Goal: Register for event/course

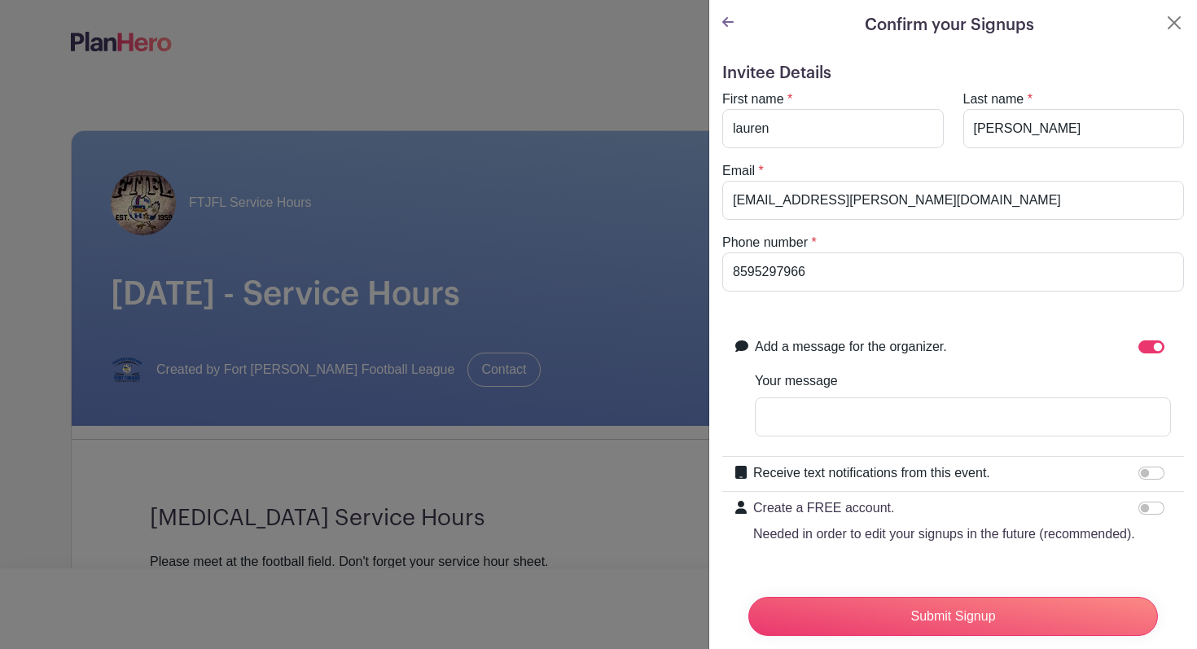
scroll to position [513, 0]
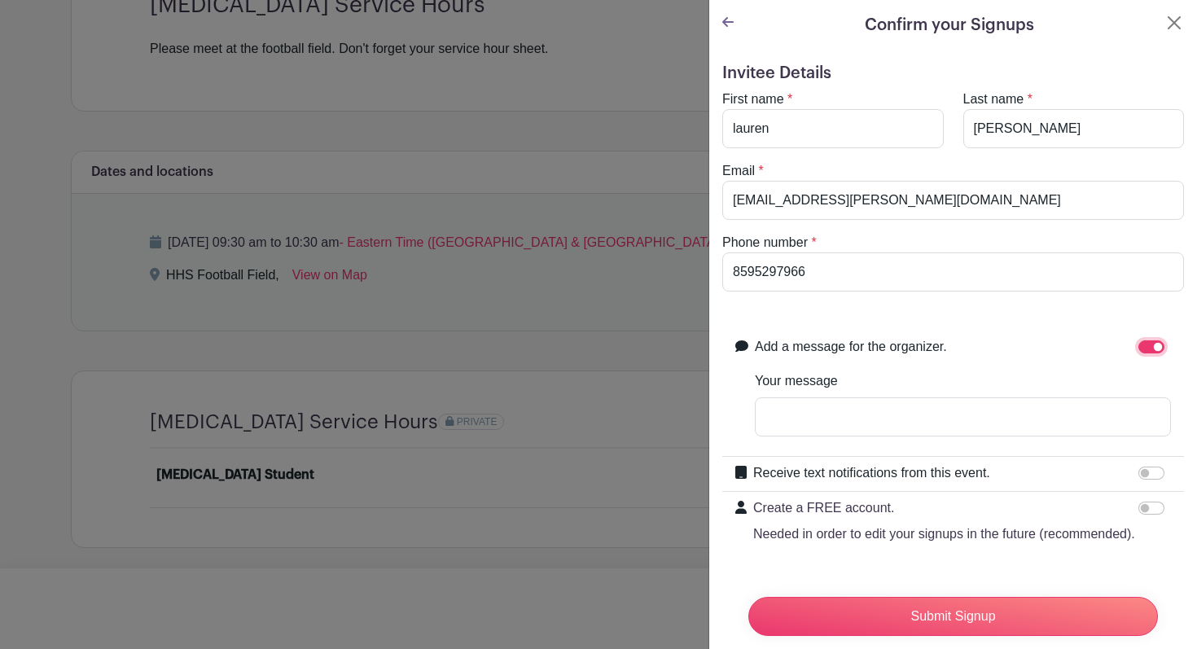
click at [1147, 340] on input "Add a message for the organizer." at bounding box center [1151, 346] width 26 height 13
checkbox input "false"
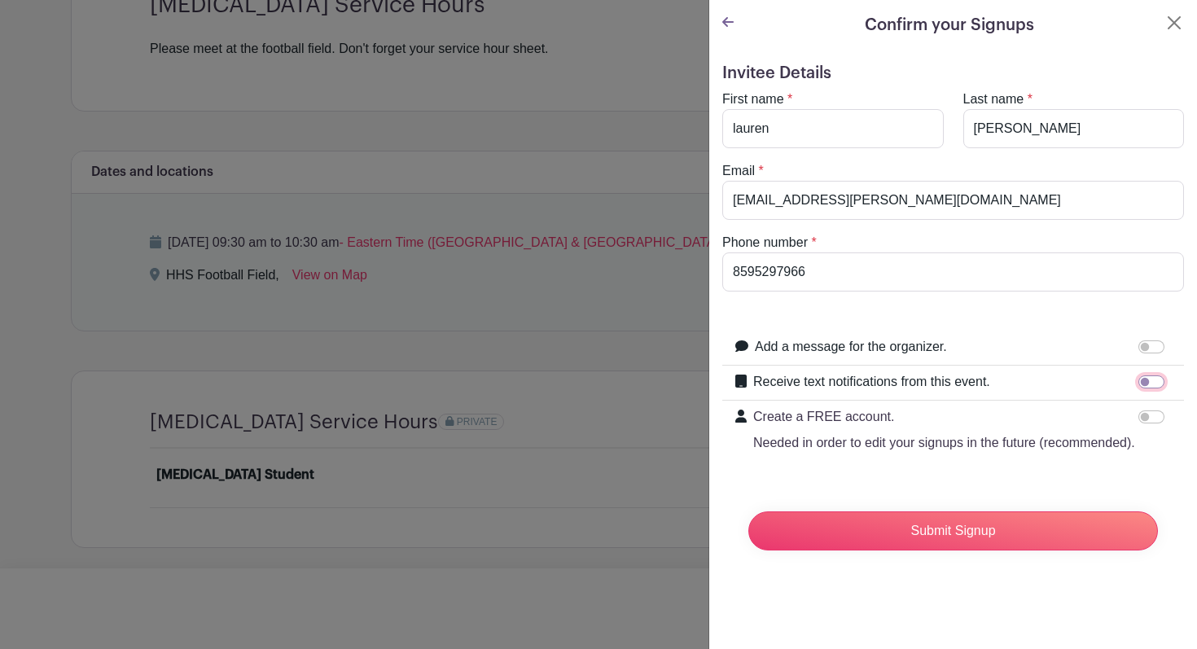
click at [1151, 382] on input "Receive text notifications from this event." at bounding box center [1151, 381] width 26 height 13
checkbox input "true"
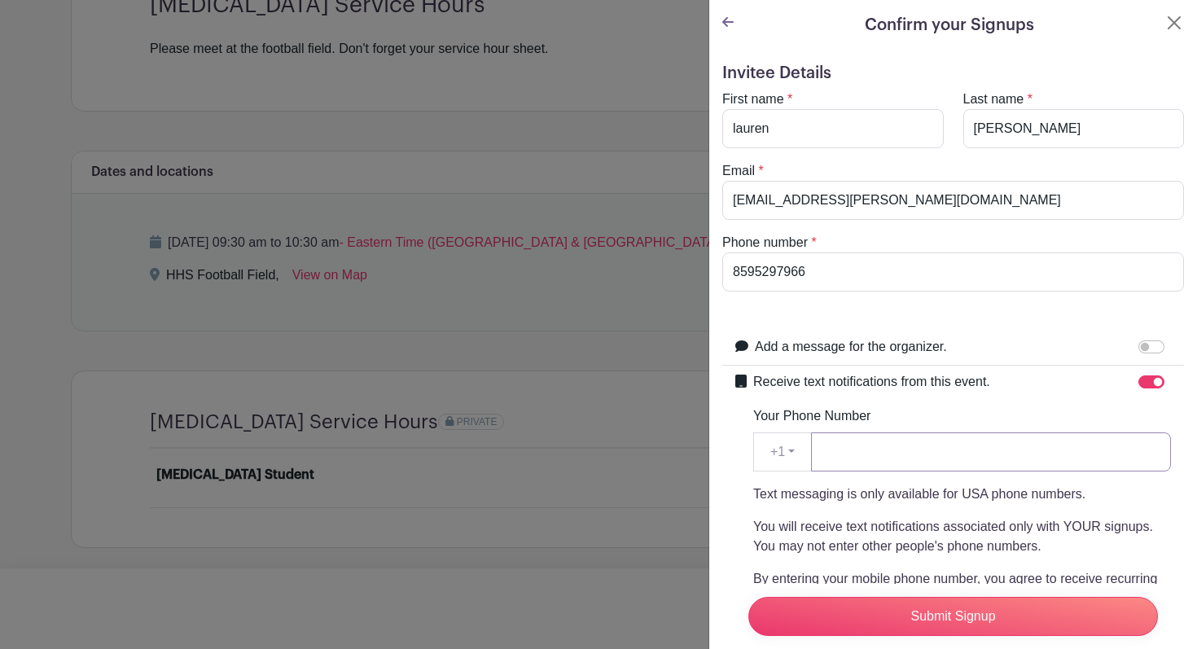
click at [961, 458] on input "Your Phone Number" at bounding box center [991, 451] width 360 height 39
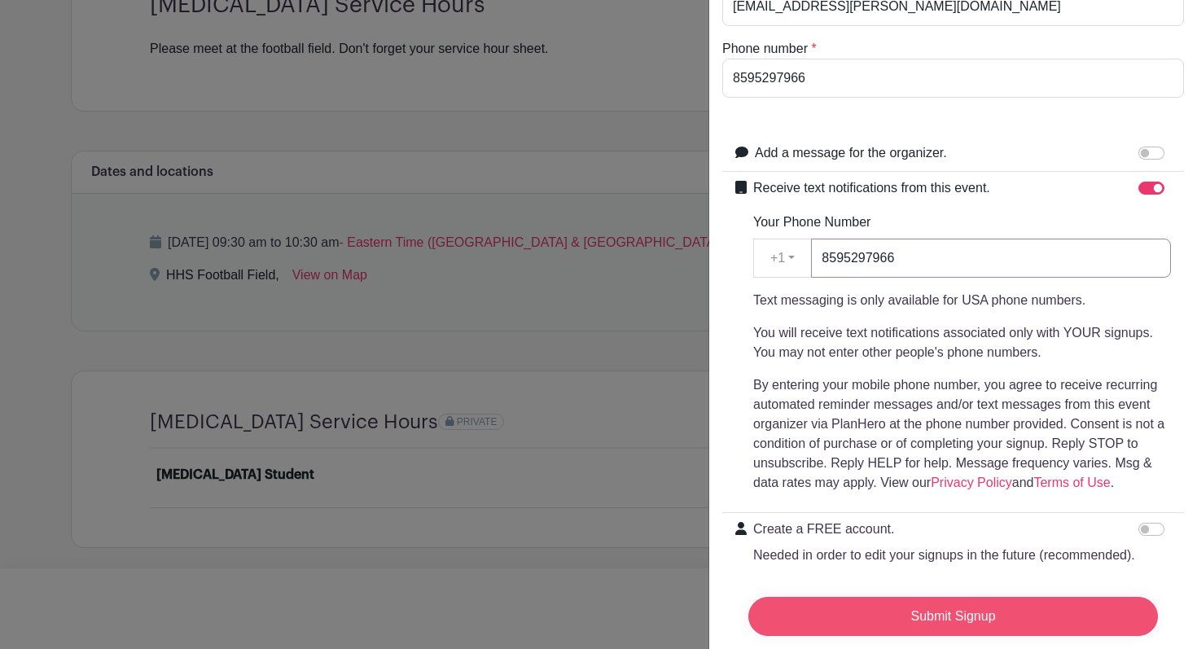
scroll to position [247, 0]
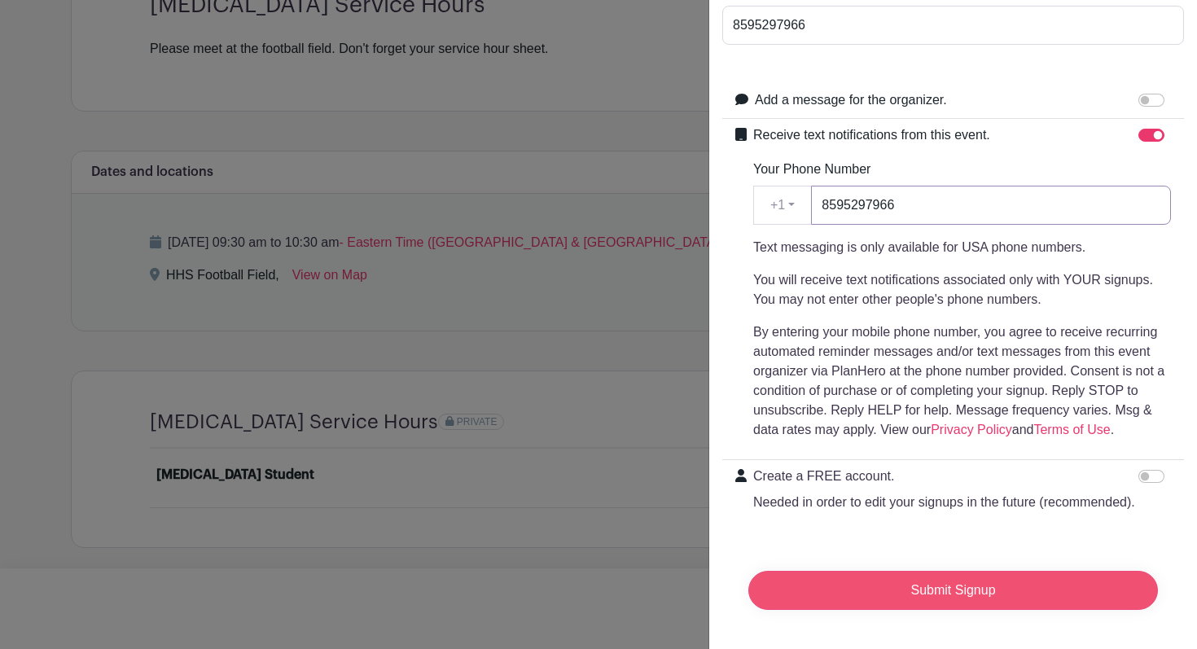
type input "8595297966"
click at [966, 593] on input "Submit Signup" at bounding box center [952, 590] width 409 height 39
